Goal: Find specific page/section: Find specific page/section

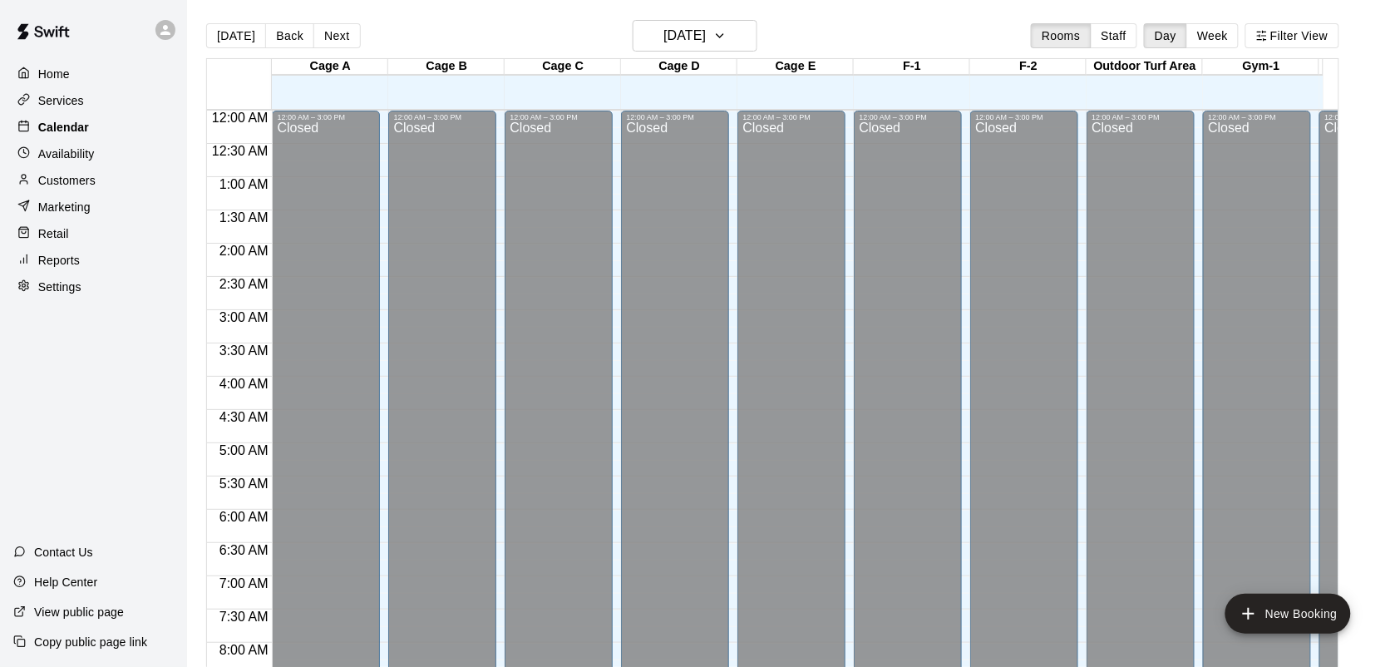
scroll to position [970, 0]
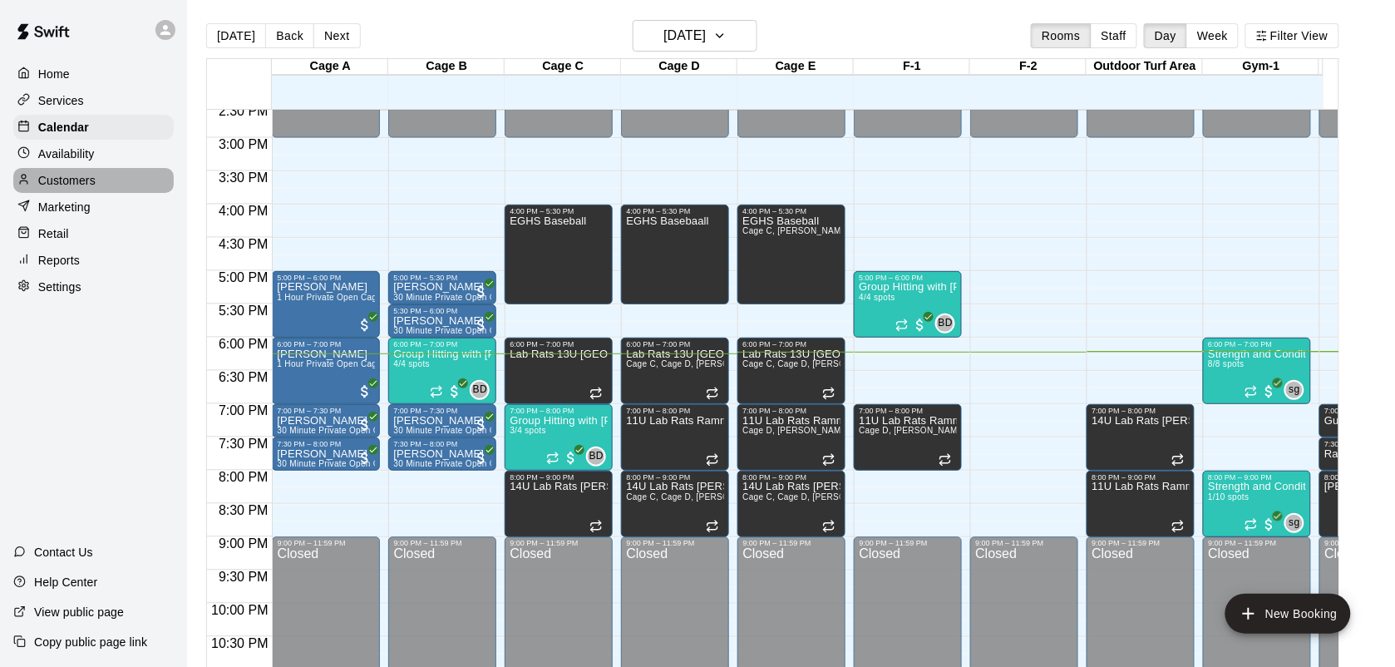
click at [77, 184] on p "Customers" at bounding box center [66, 180] width 57 height 17
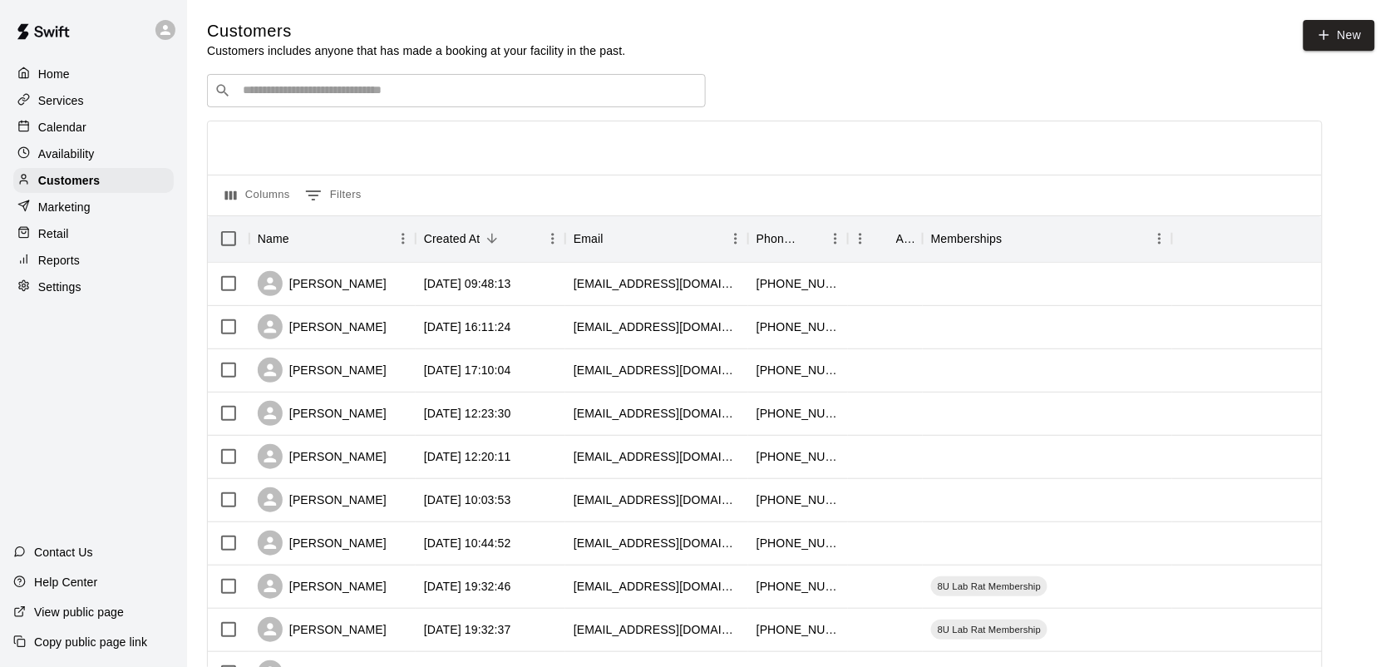
click at [287, 91] on input "Search customers by name or email" at bounding box center [468, 90] width 461 height 17
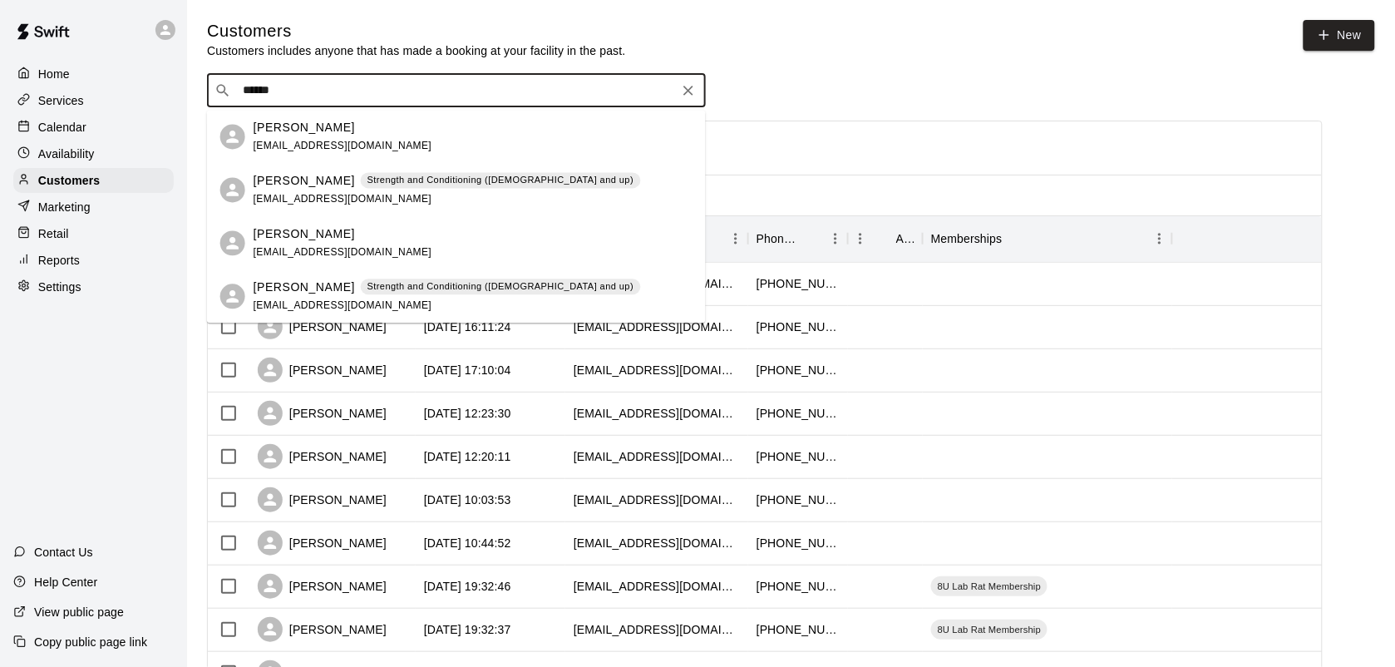
type input "******"
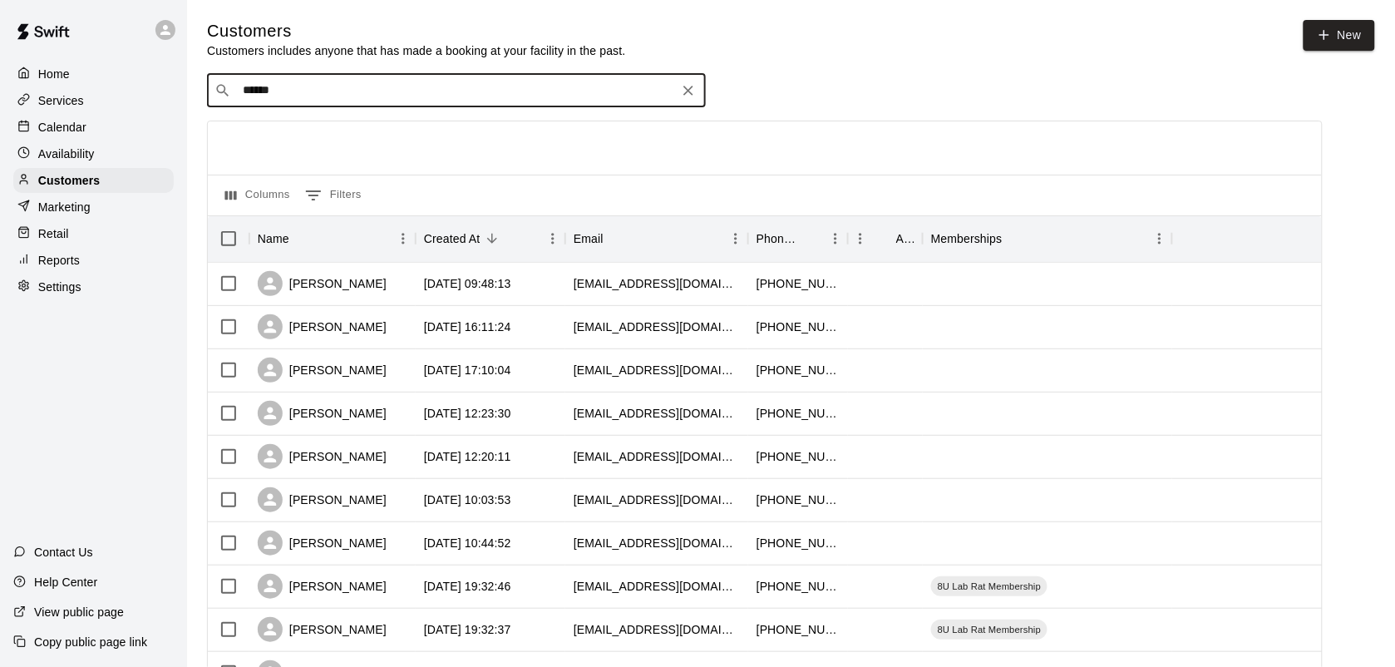
click at [71, 112] on div "Services" at bounding box center [93, 100] width 160 height 25
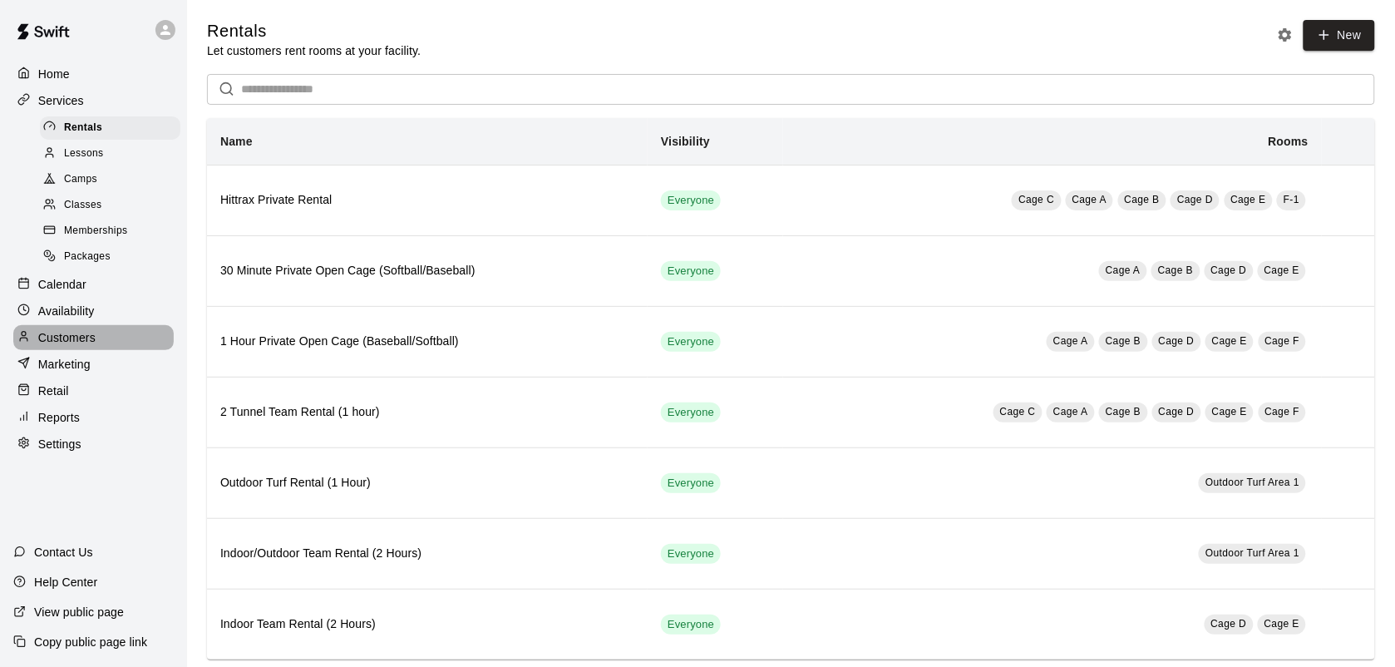
click at [68, 346] on p "Customers" at bounding box center [66, 337] width 57 height 17
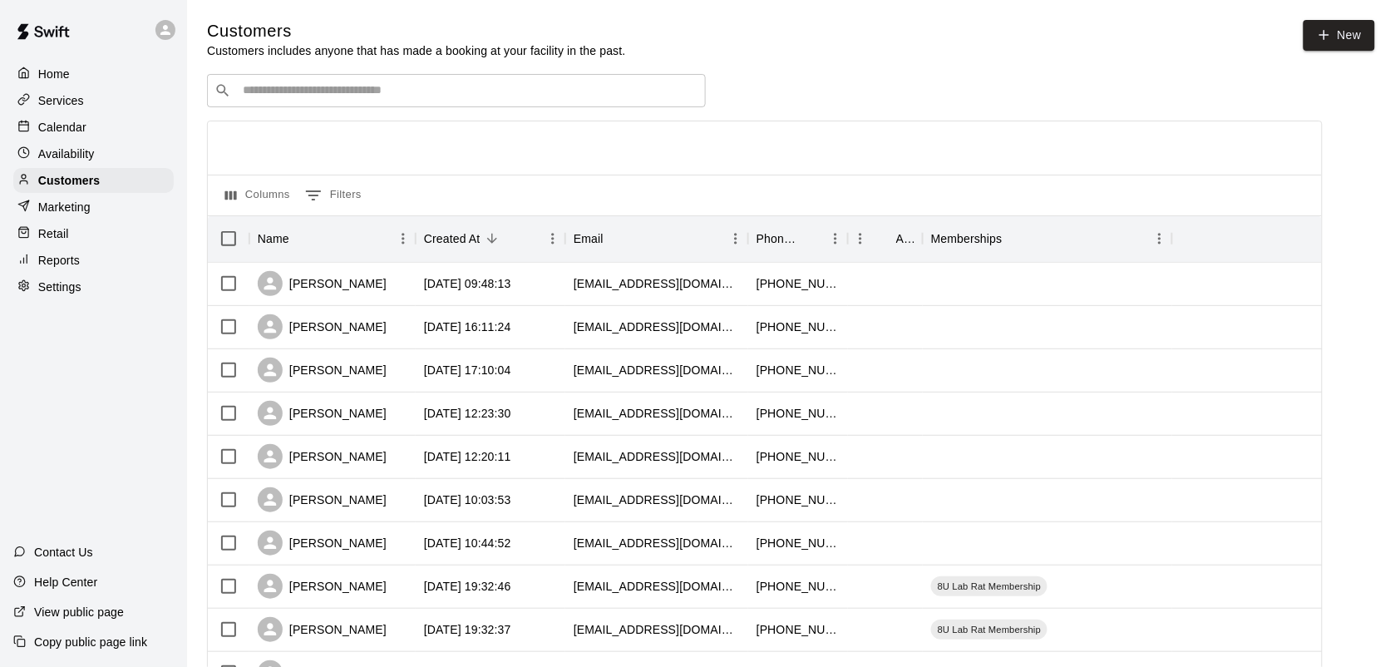
click at [77, 77] on div "Home" at bounding box center [93, 74] width 160 height 25
